Goal: Task Accomplishment & Management: Manage account settings

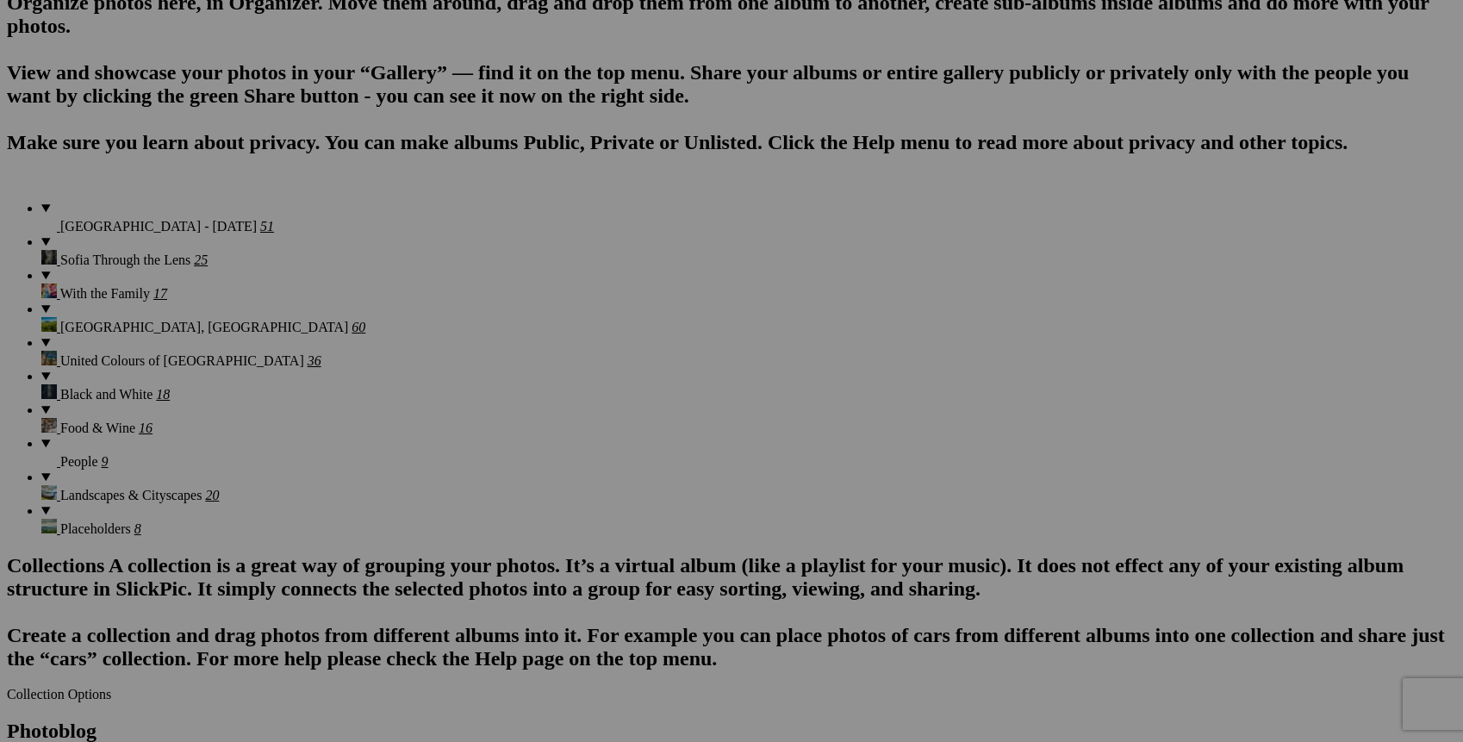
scroll to position [1271, 0]
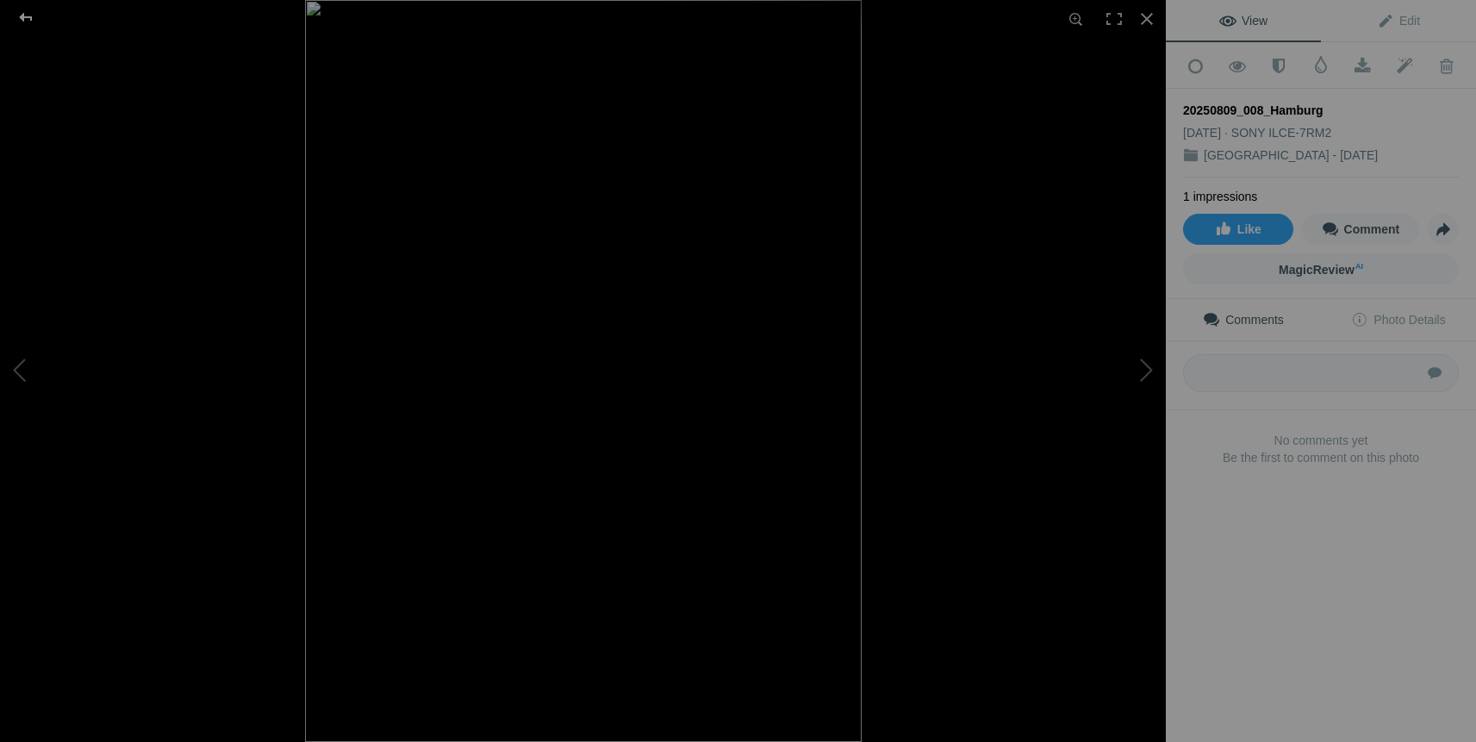
click at [28, 16] on div at bounding box center [26, 17] width 62 height 34
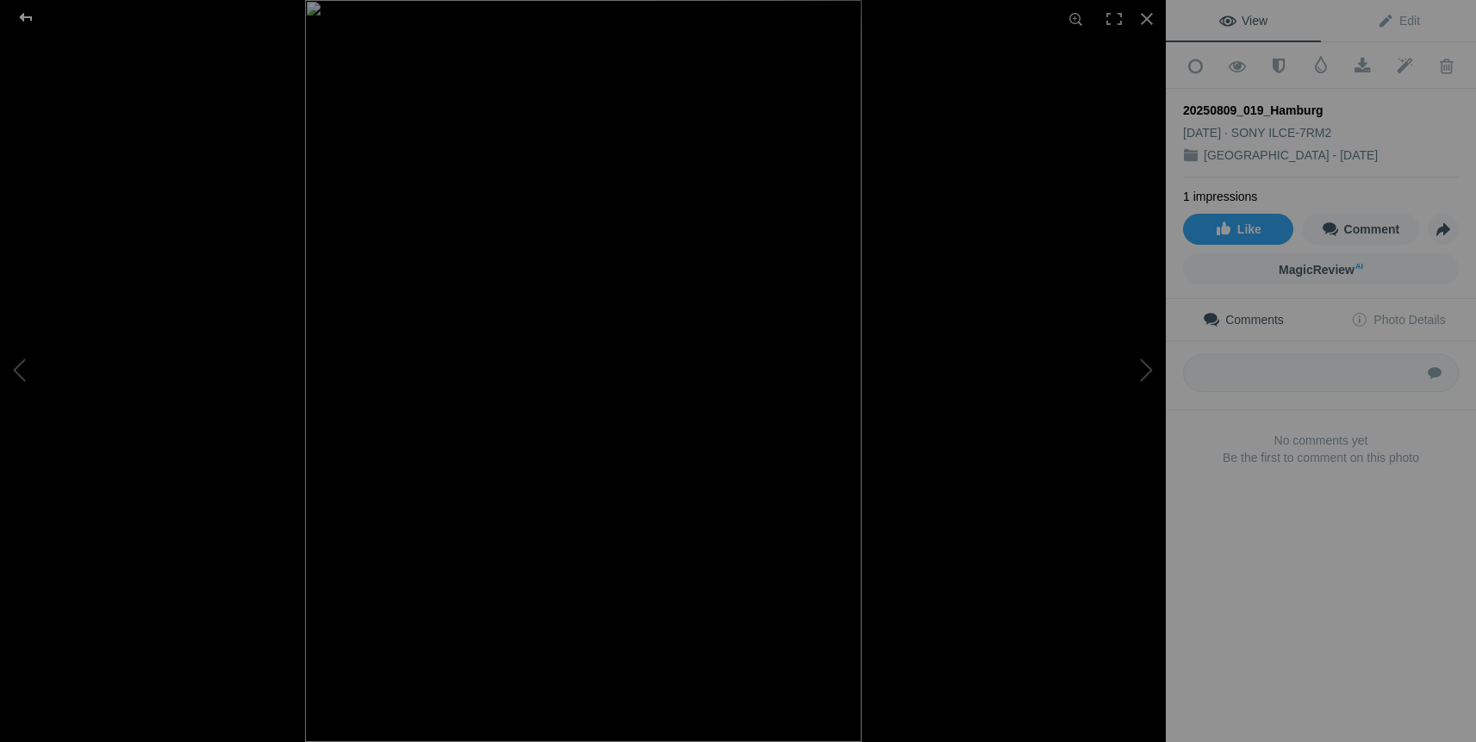
click at [25, 16] on div at bounding box center [26, 17] width 62 height 34
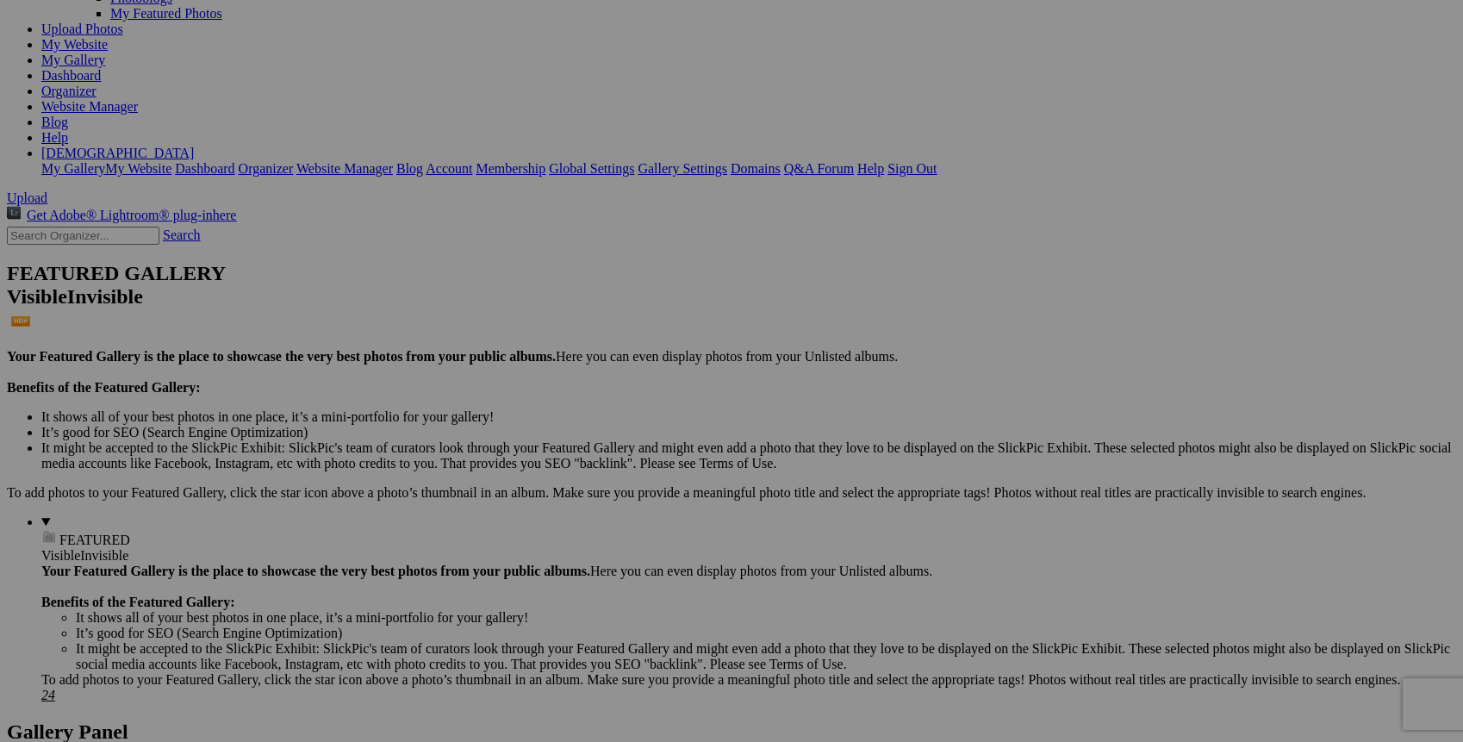
scroll to position [0, 0]
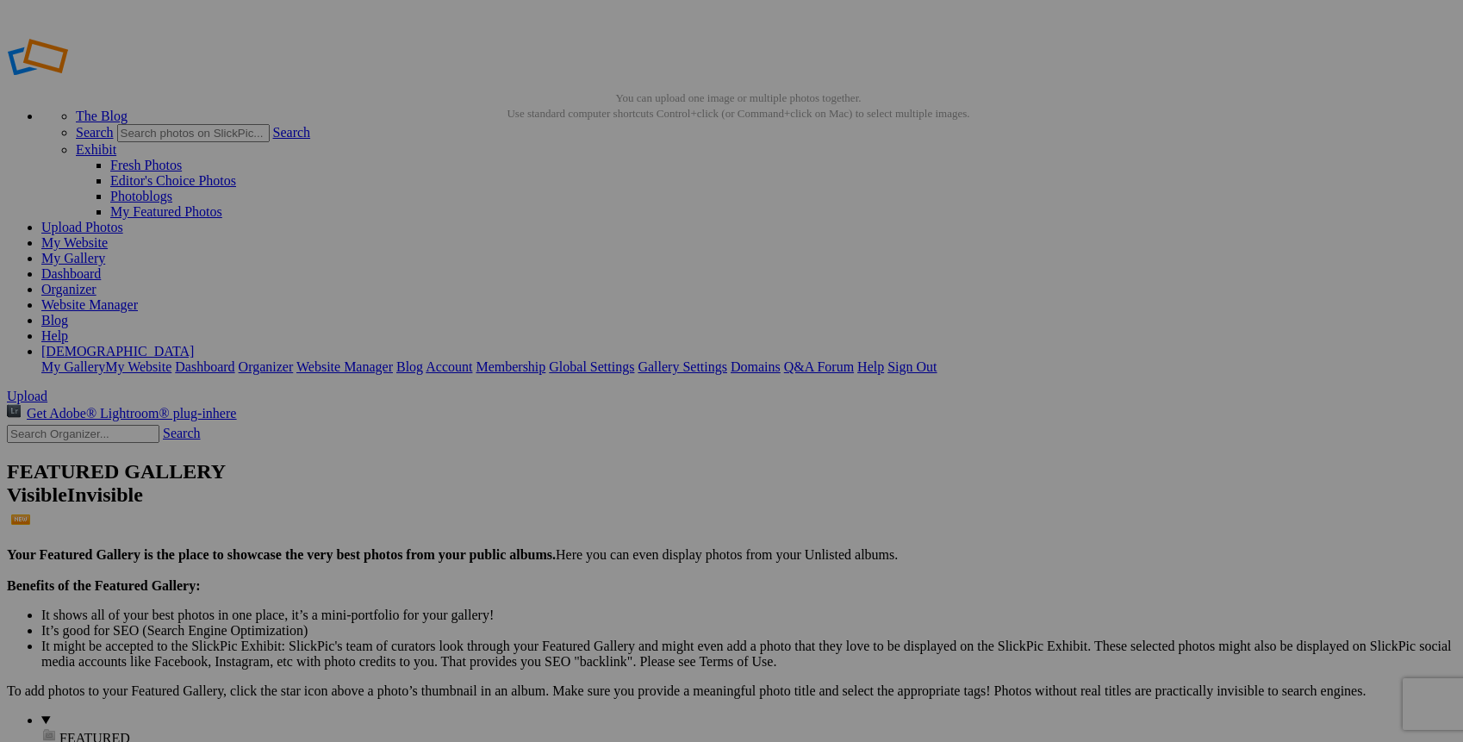
type input "[GEOGRAPHIC_DATA] - [DATE]"
drag, startPoint x: 484, startPoint y: 249, endPoint x: 1230, endPoint y: 616, distance: 831.5
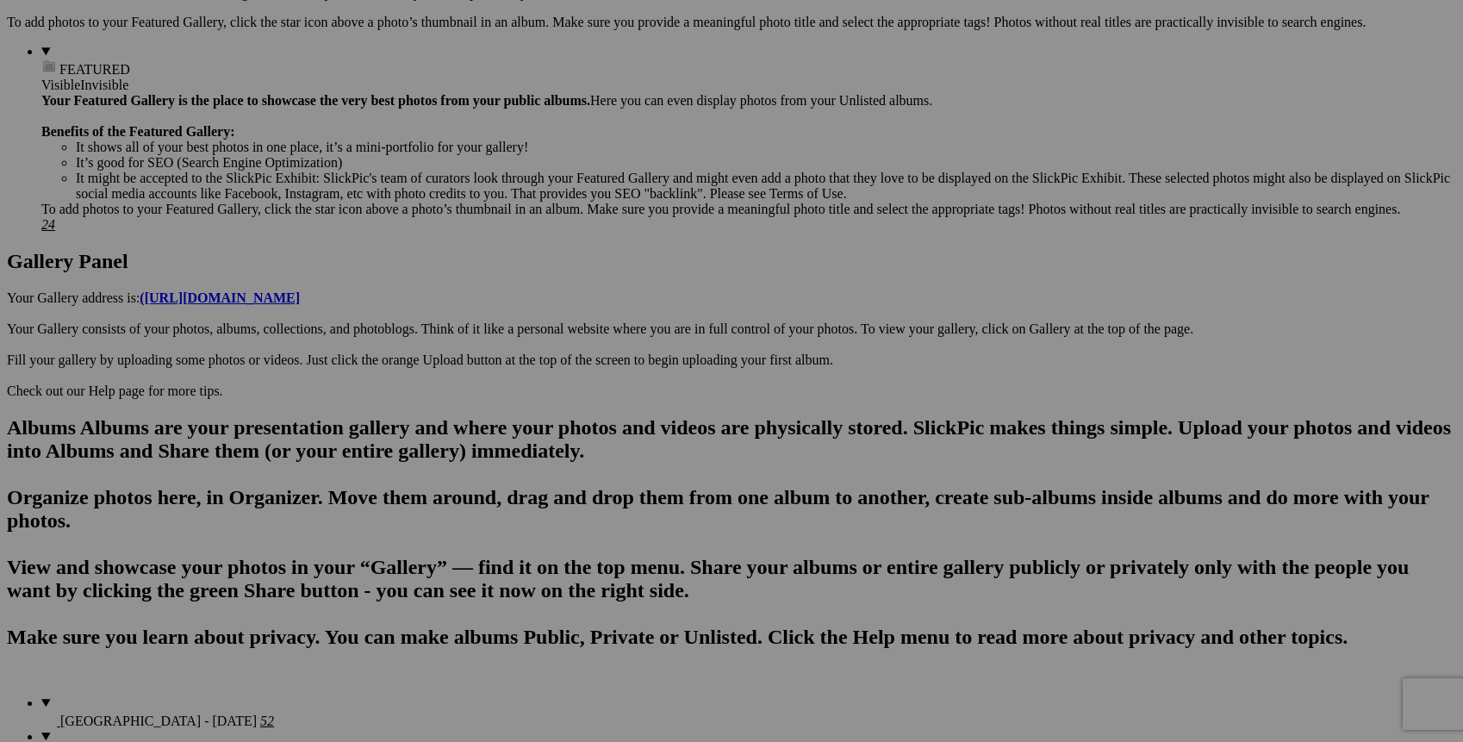
scroll to position [620, 0]
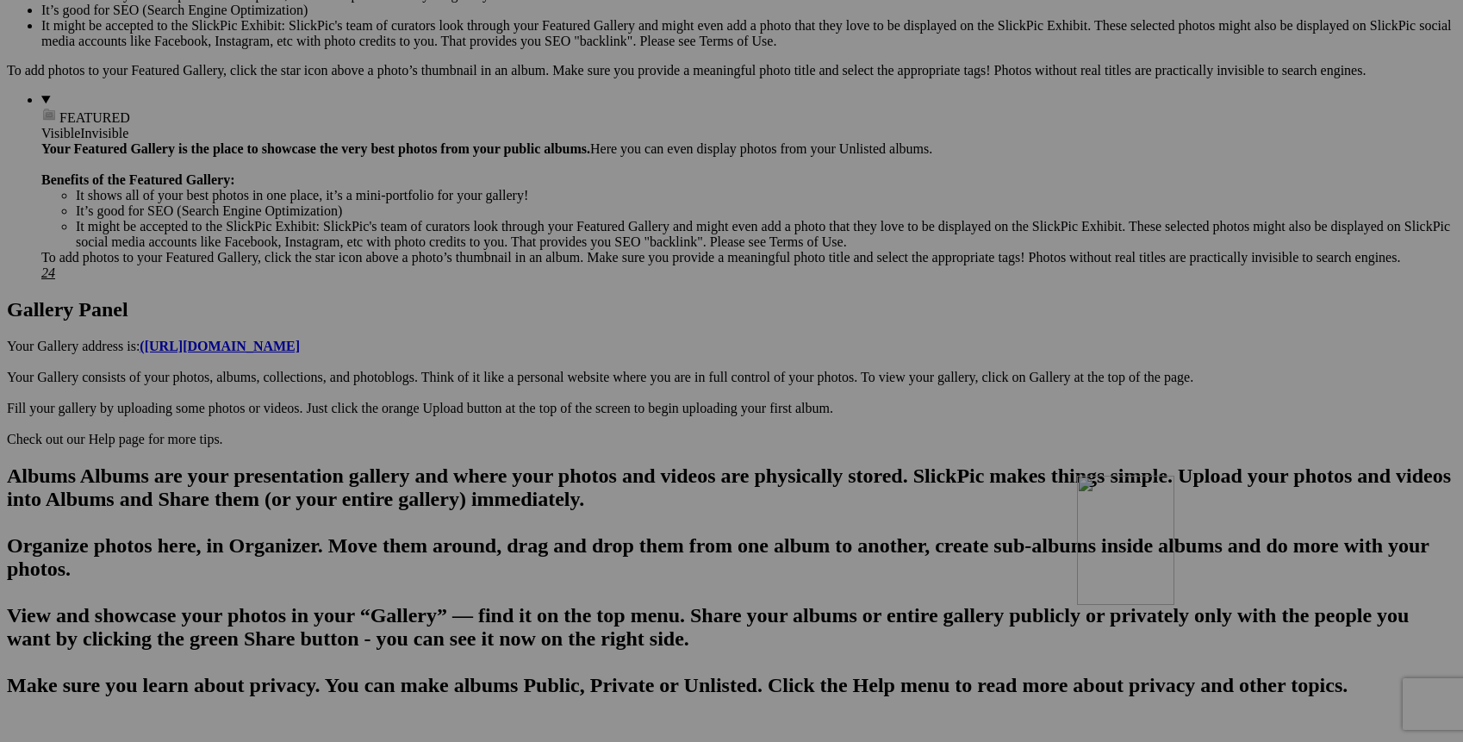
drag, startPoint x: 1251, startPoint y: 157, endPoint x: 1325, endPoint y: 625, distance: 474.5
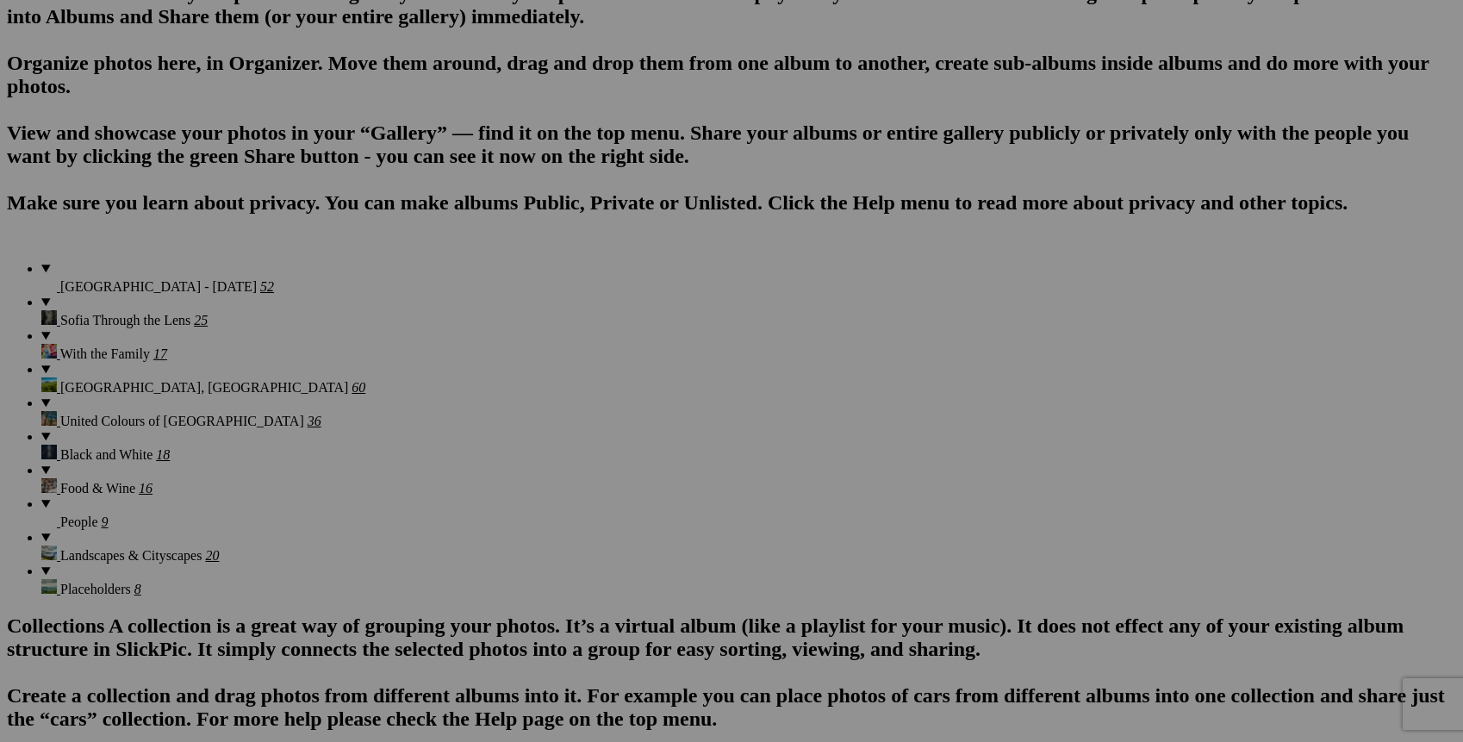
scroll to position [1096, 0]
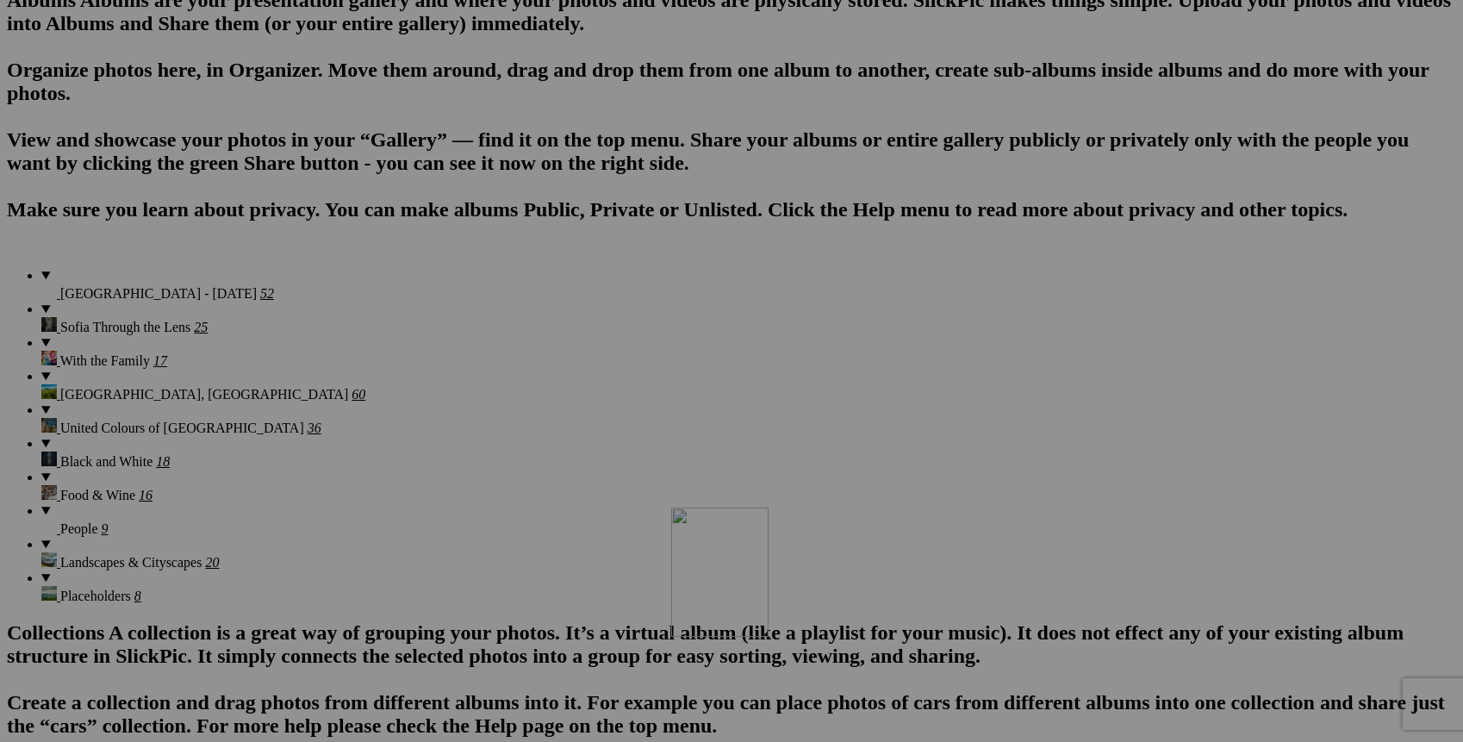
drag, startPoint x: 1252, startPoint y: 115, endPoint x: 919, endPoint y: 656, distance: 635.1
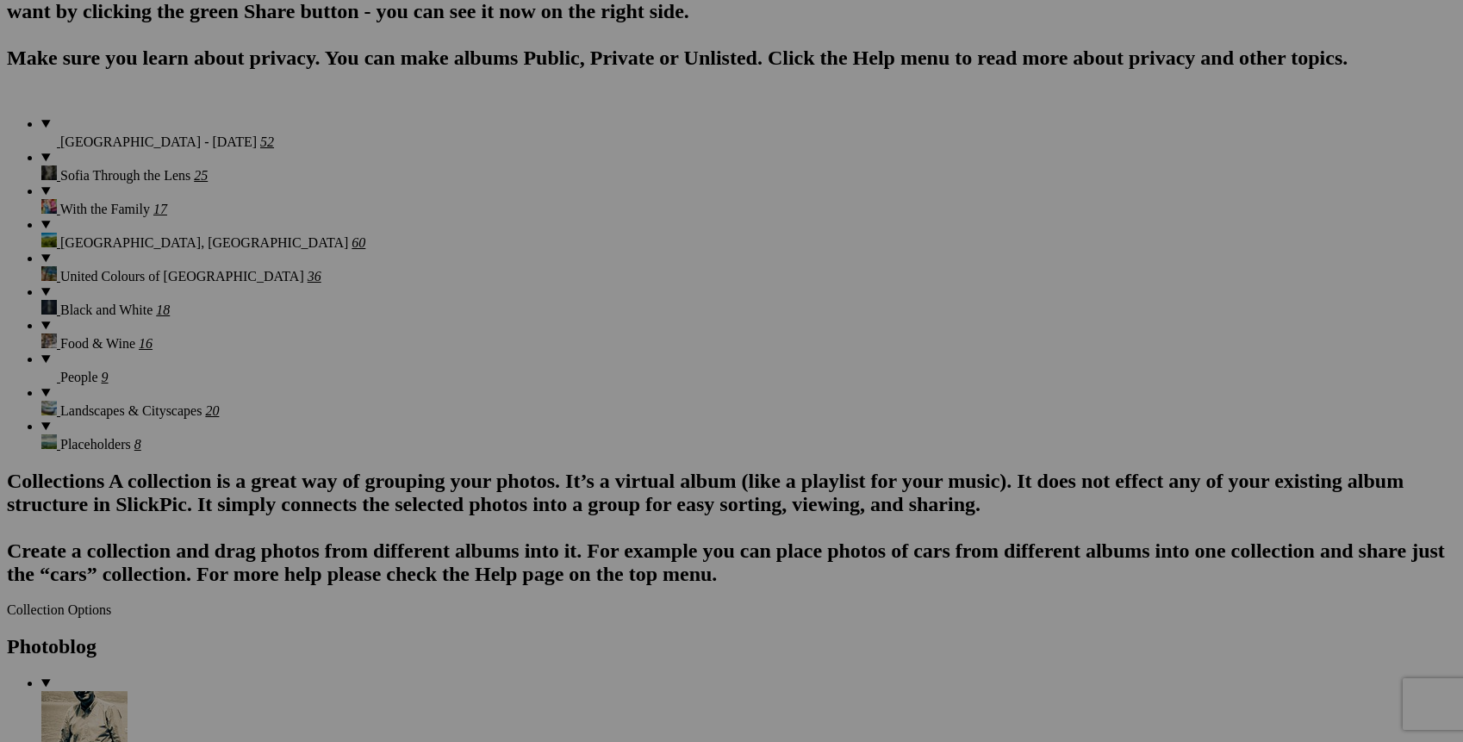
scroll to position [1271, 0]
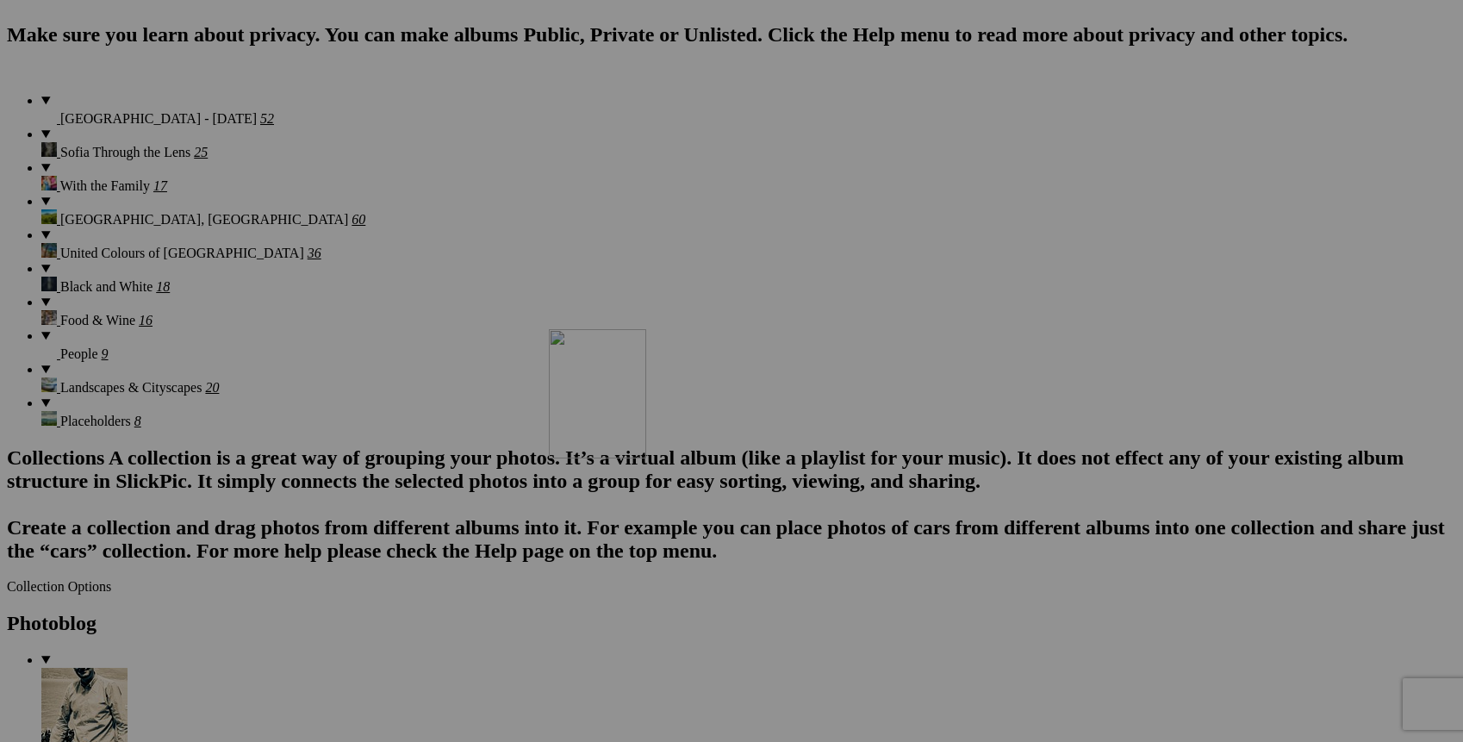
drag, startPoint x: 352, startPoint y: 534, endPoint x: 797, endPoint y: 479, distance: 448.0
